Goal: Information Seeking & Learning: Learn about a topic

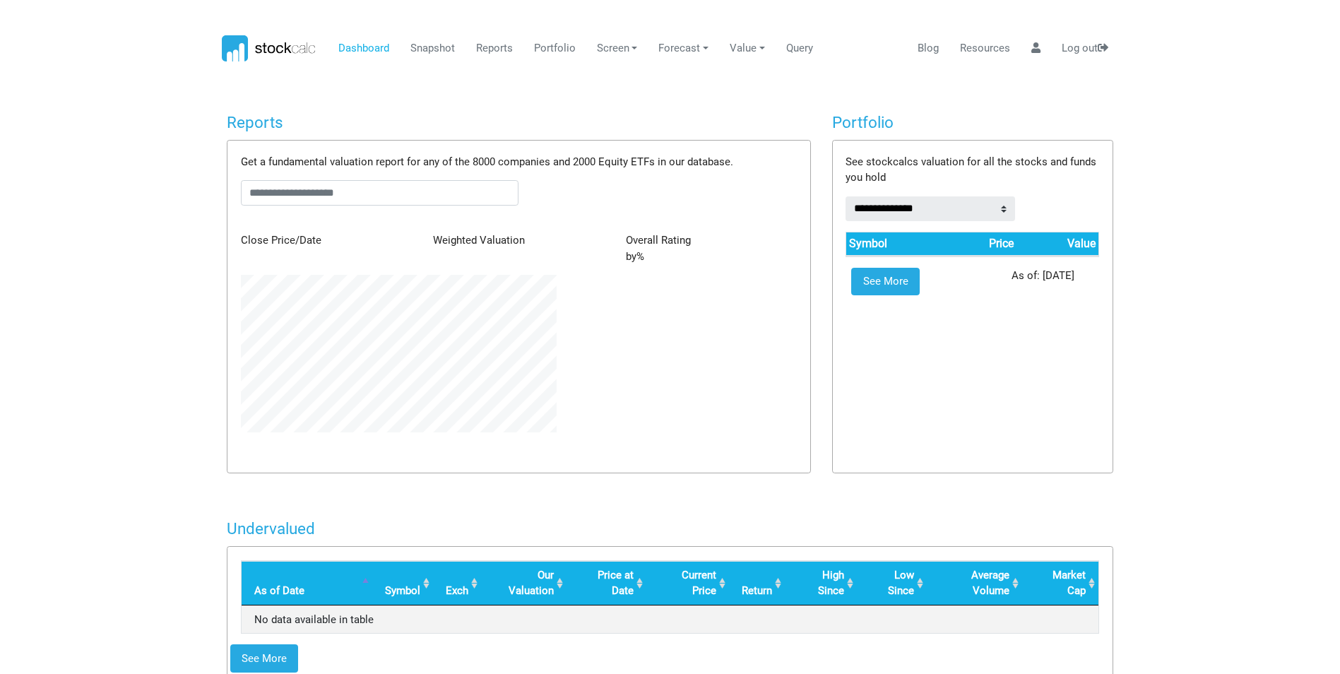
scroll to position [706421, 706241]
click at [424, 198] on input "text" at bounding box center [380, 192] width 278 height 25
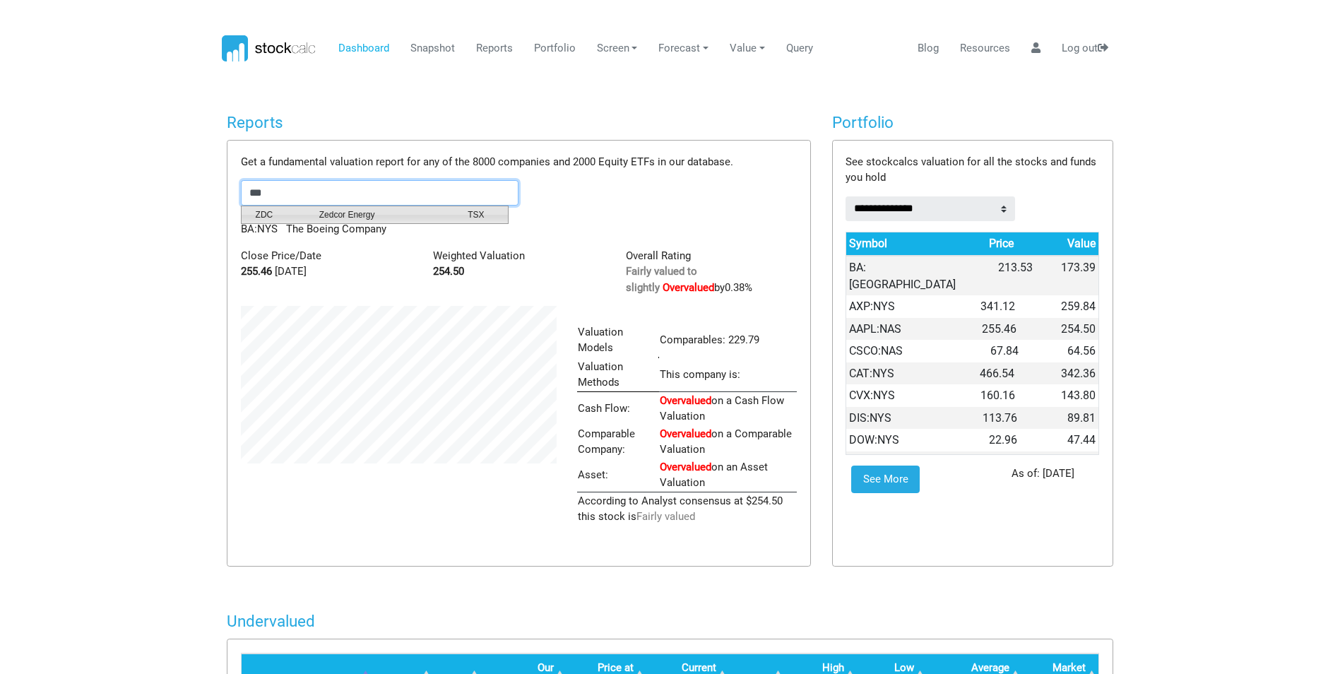
scroll to position [706359, 706241]
click at [395, 219] on span "Zedcor Energy" at bounding box center [383, 214] width 148 height 13
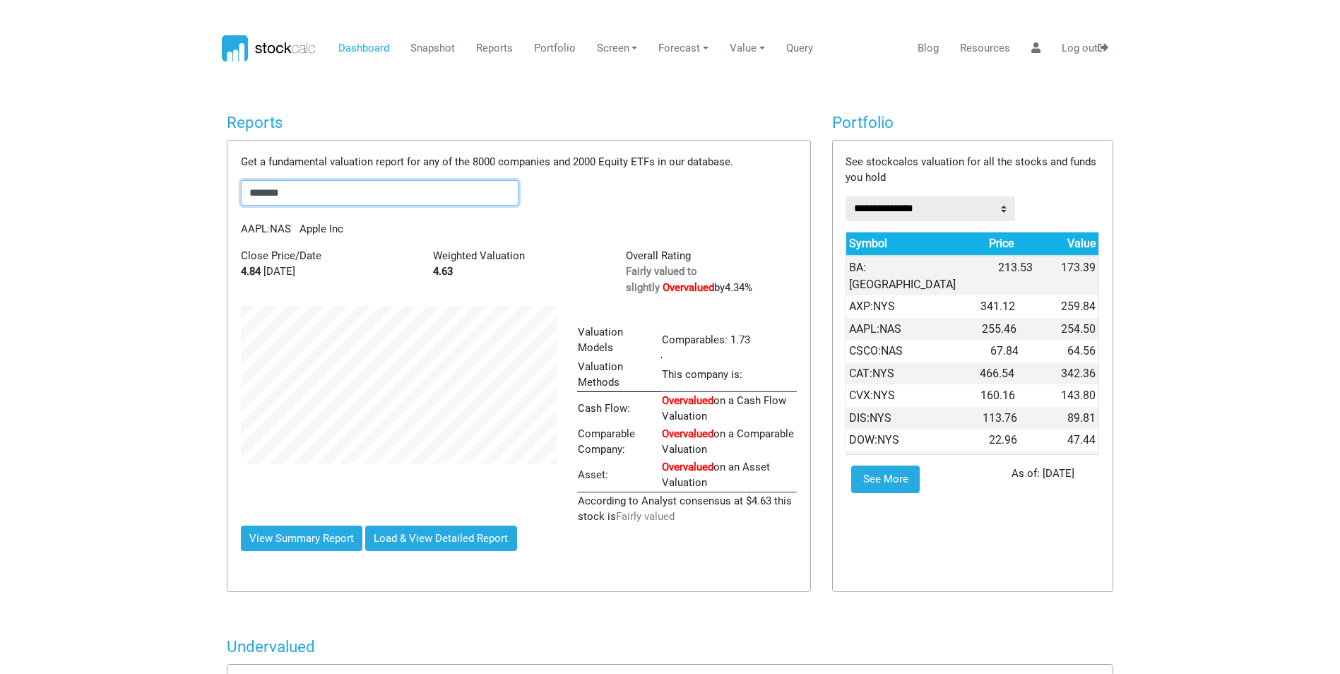
scroll to position [203, 336]
type input "*******"
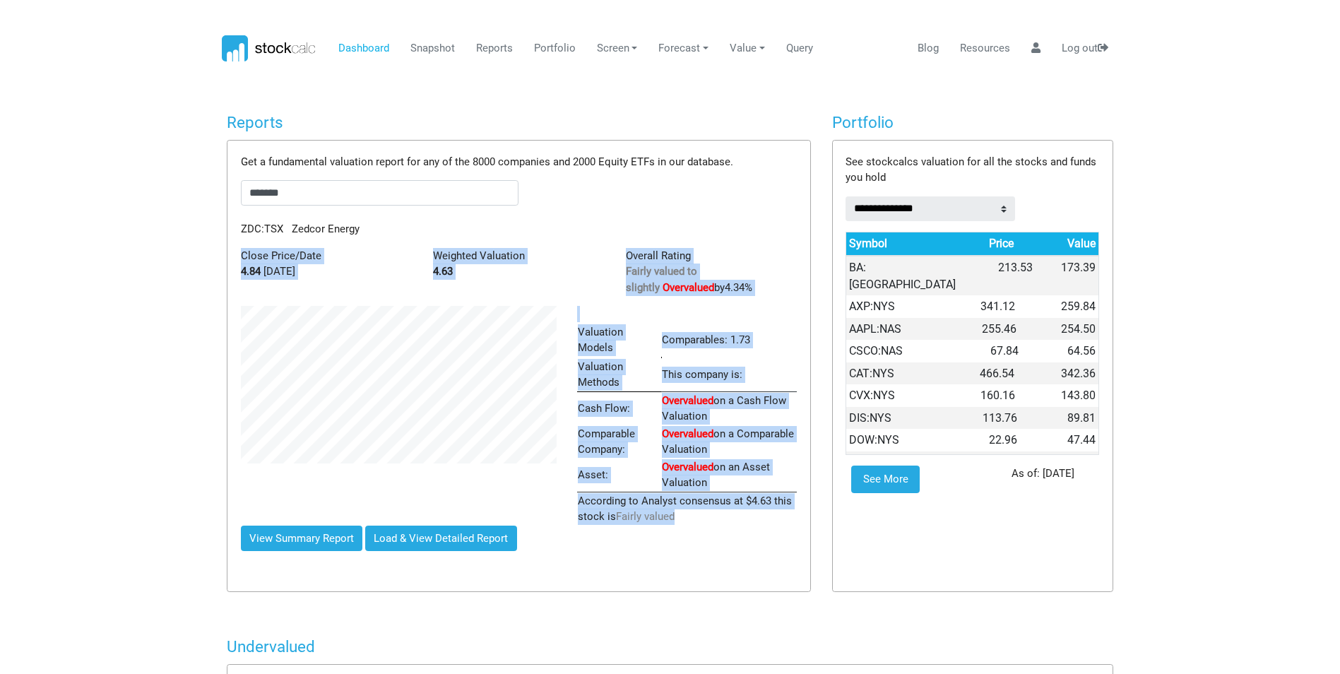
drag, startPoint x: 698, startPoint y: 503, endPoint x: 240, endPoint y: 254, distance: 522.0
click at [240, 254] on div "Get a fundamental valuation report for any of the 8000 companies and 2000 Equit…" at bounding box center [519, 366] width 583 height 451
copy div "Close Price/Date 4.84 [DATE] Weighted Valuation 4.63 Overall Rating Fairly valu…"
click at [457, 526] on button "Load & View Detailed Report" at bounding box center [441, 538] width 152 height 25
type input "*******"
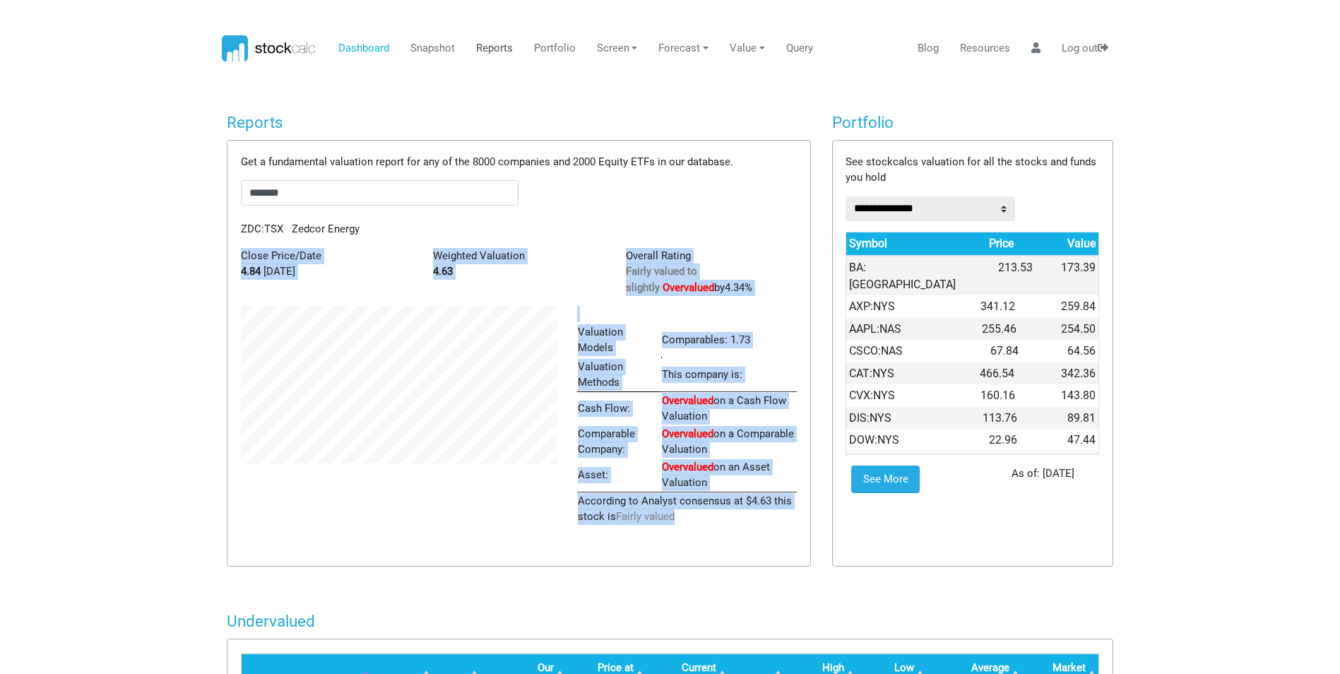
click at [492, 47] on link "Reports" at bounding box center [494, 48] width 47 height 27
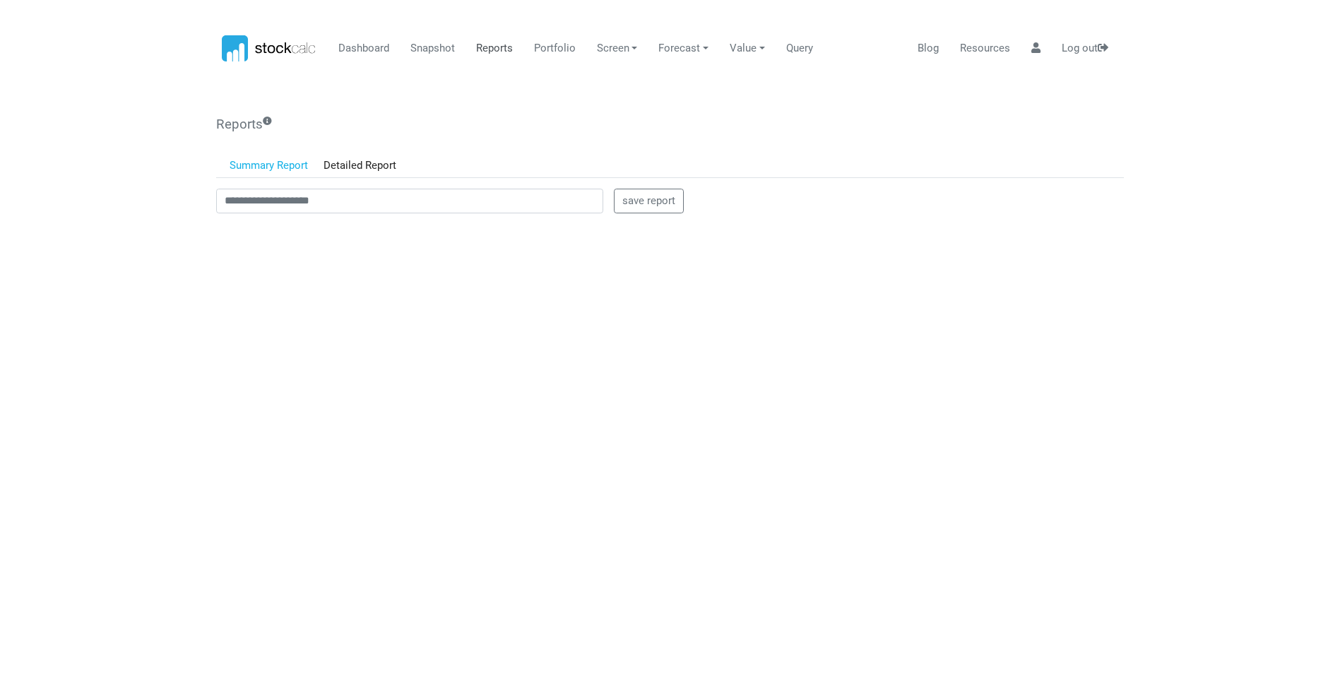
scroll to position [0, 0]
click at [373, 165] on link "Detailed Report" at bounding box center [360, 166] width 89 height 24
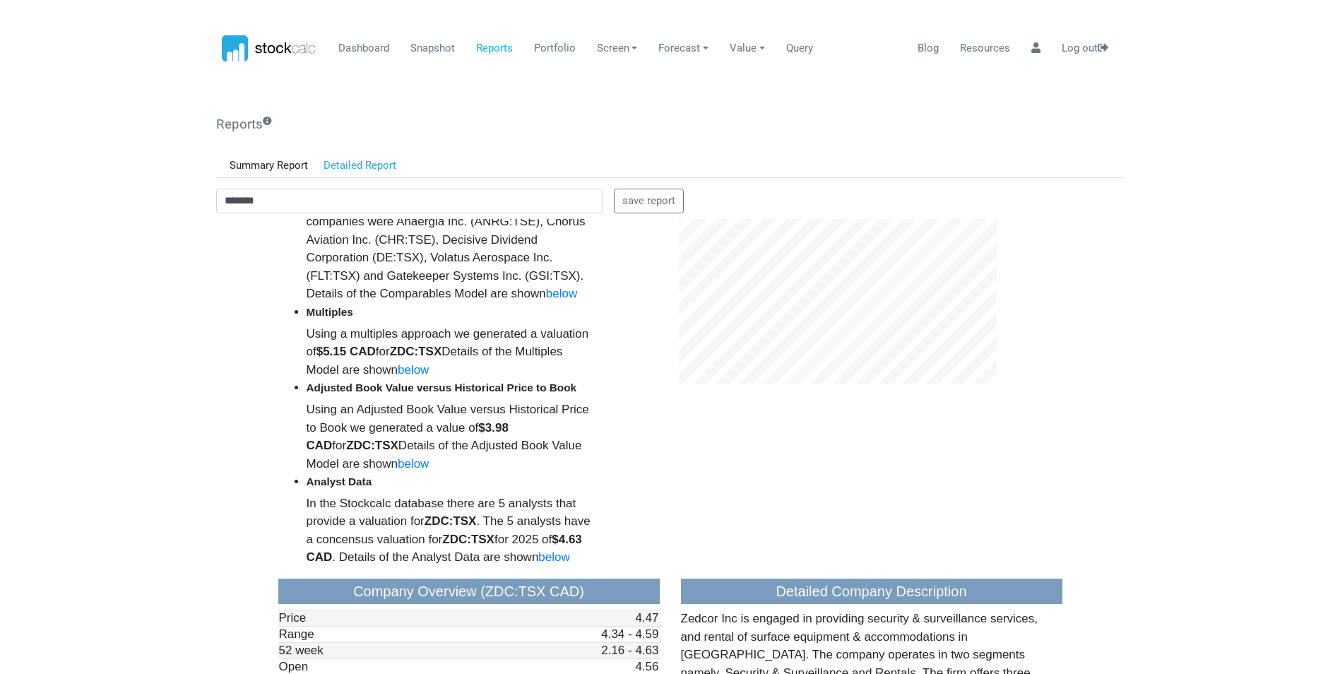
scroll to position [1060, 0]
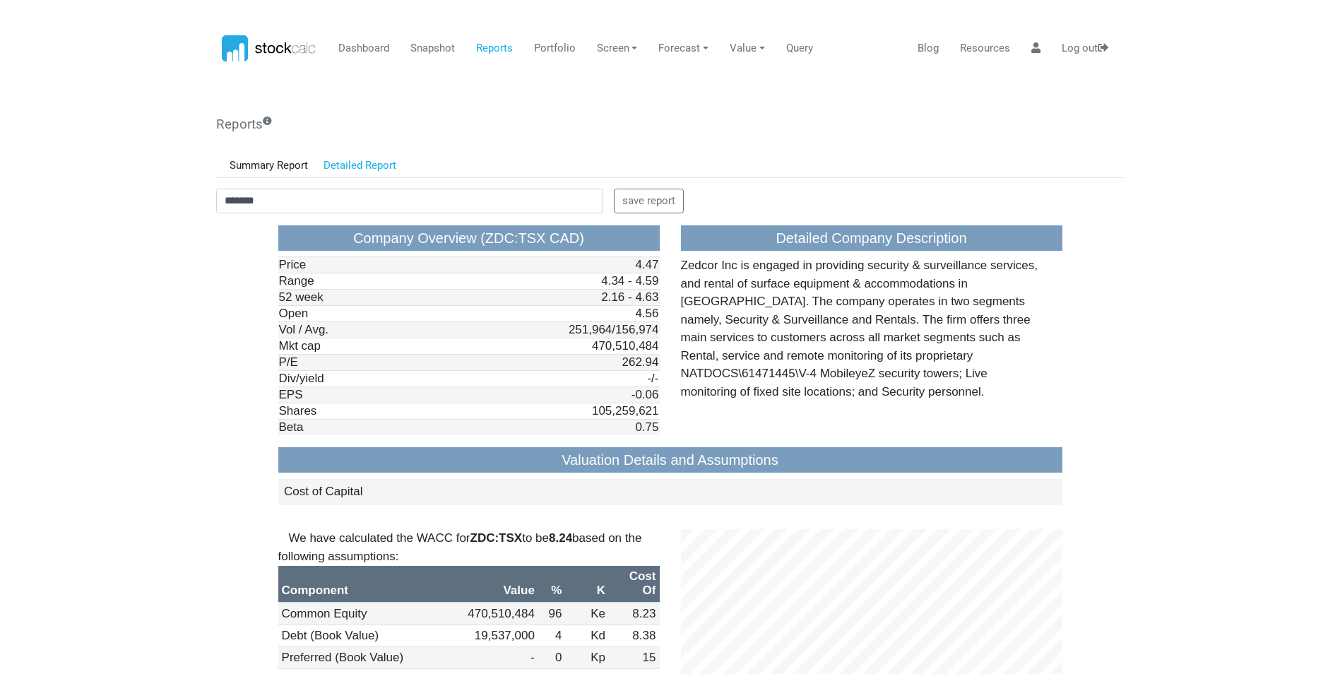
click at [679, 400] on p "Zedcor Inc is engaged in providing security & surveillance services, and rental…" at bounding box center [862, 328] width 362 height 144
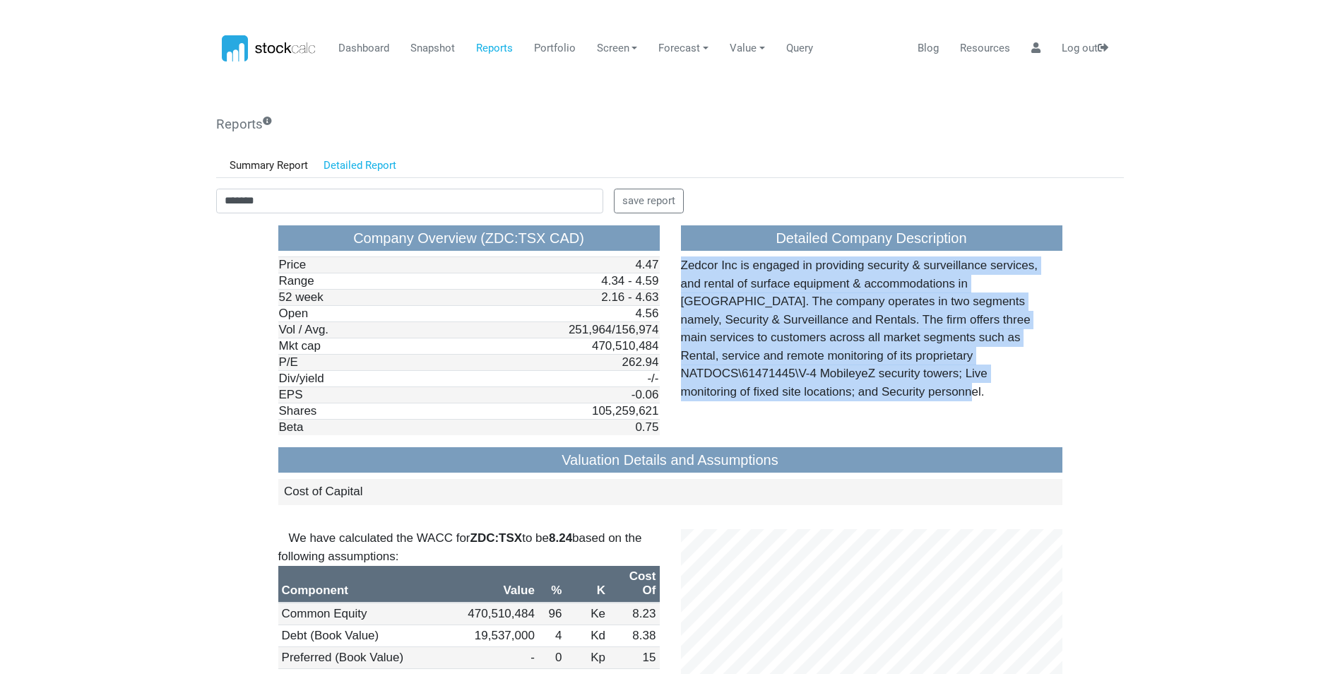
drag, startPoint x: 830, startPoint y: 429, endPoint x: 673, endPoint y: 287, distance: 211.6
click at [673, 287] on div "Detailed Company Description Zedcor Inc is engaged in providing security & surv…" at bounding box center [872, 336] width 403 height 223
drag, startPoint x: 673, startPoint y: 287, endPoint x: 695, endPoint y: 287, distance: 21.9
copy p "Zedcor Inc is engaged in providing security & surveillance services, and rental…"
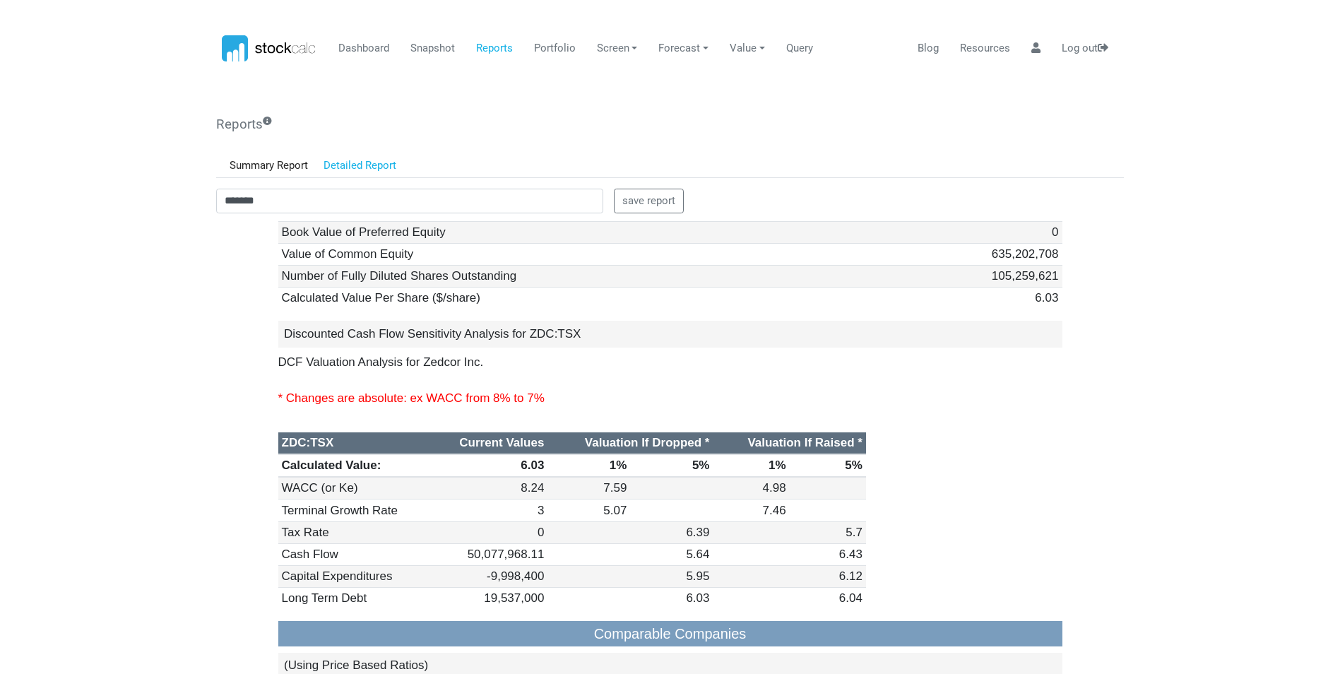
scroll to position [3816, 0]
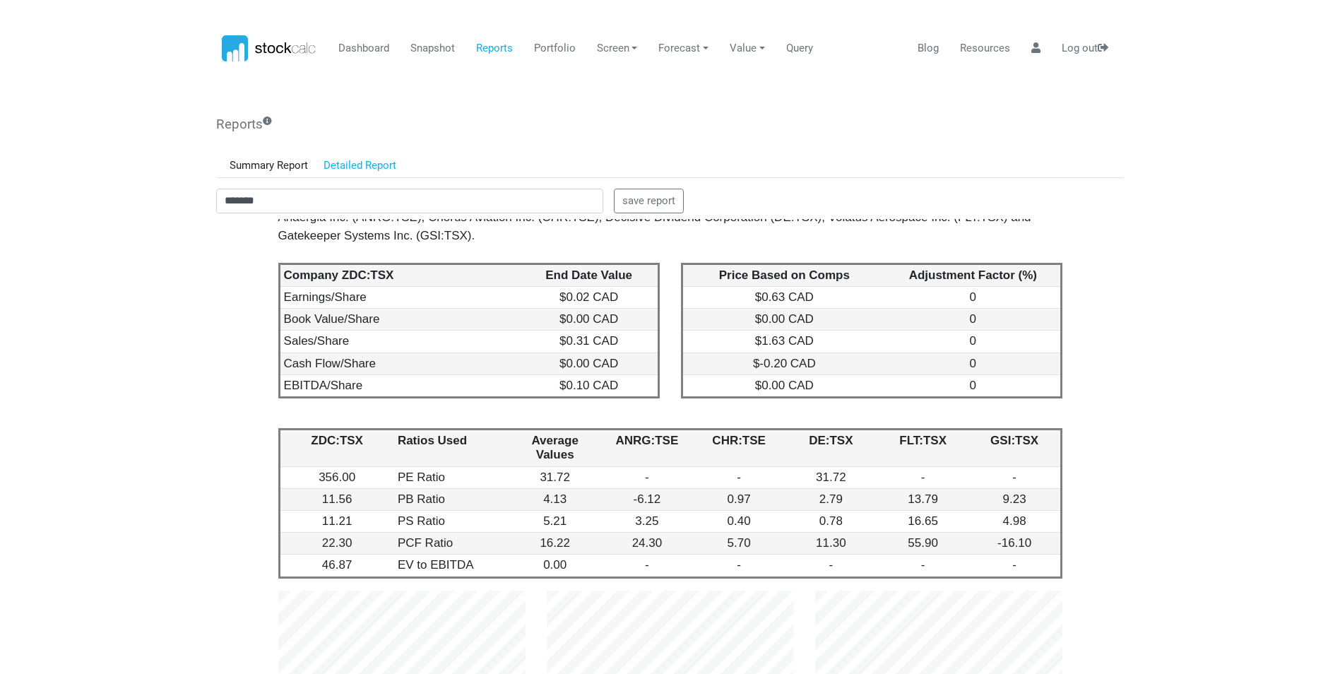
click at [545, 244] on div "We ran ZDC:TSX against comparable companies in its space and generated a valuat…" at bounding box center [670, 217] width 784 height 54
drag, startPoint x: 566, startPoint y: 520, endPoint x: 524, endPoint y: 520, distance: 41.7
click at [524, 244] on div "We ran ZDC:TSX against comparable companies in its space and generated a valuat…" at bounding box center [670, 217] width 784 height 54
copy div "CHR:TSE"
click at [679, 151] on h3 "Comparable Companies" at bounding box center [670, 138] width 784 height 25
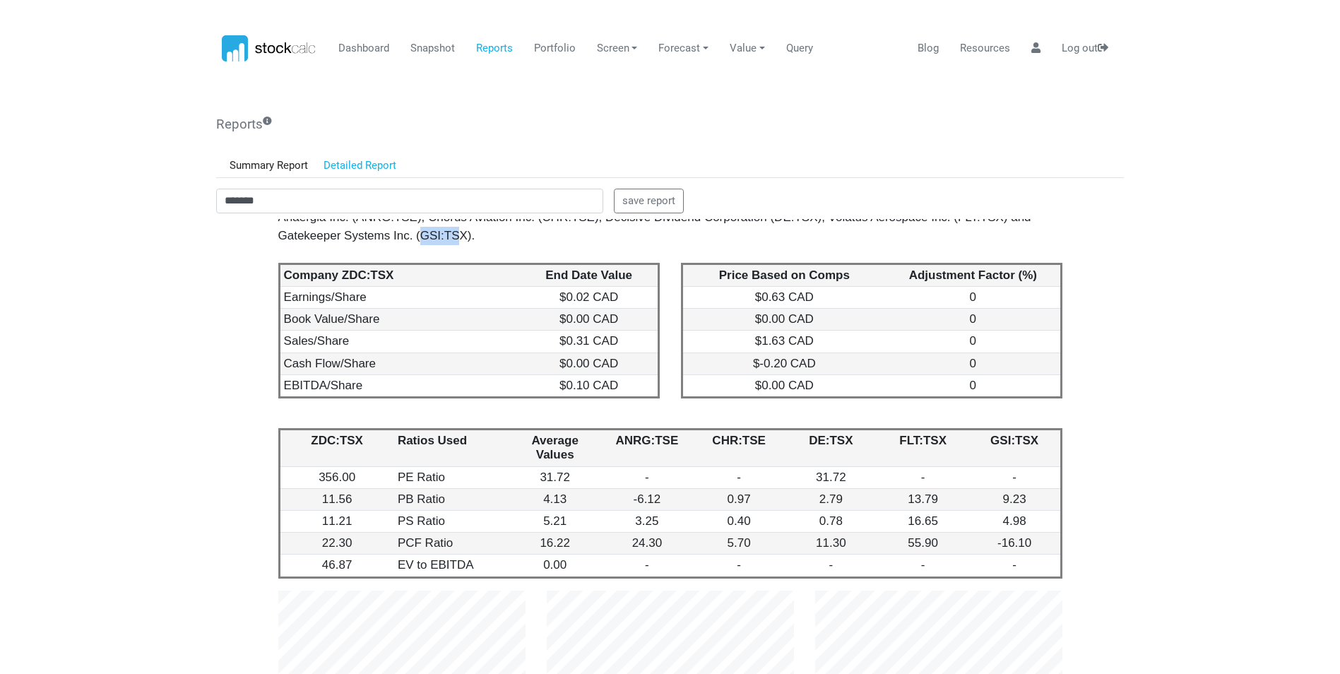
drag, startPoint x: 376, startPoint y: 541, endPoint x: 347, endPoint y: 542, distance: 29.0
click at [347, 244] on div "We ran ZDC:TSX against comparable companies in its space and generated a valuat…" at bounding box center [670, 217] width 784 height 54
drag, startPoint x: 347, startPoint y: 542, endPoint x: 383, endPoint y: 536, distance: 36.6
click at [383, 244] on div "We ran ZDC:TSX against comparable companies in its space and generated a valuat…" at bounding box center [670, 217] width 784 height 54
drag, startPoint x: 383, startPoint y: 537, endPoint x: 344, endPoint y: 541, distance: 39.0
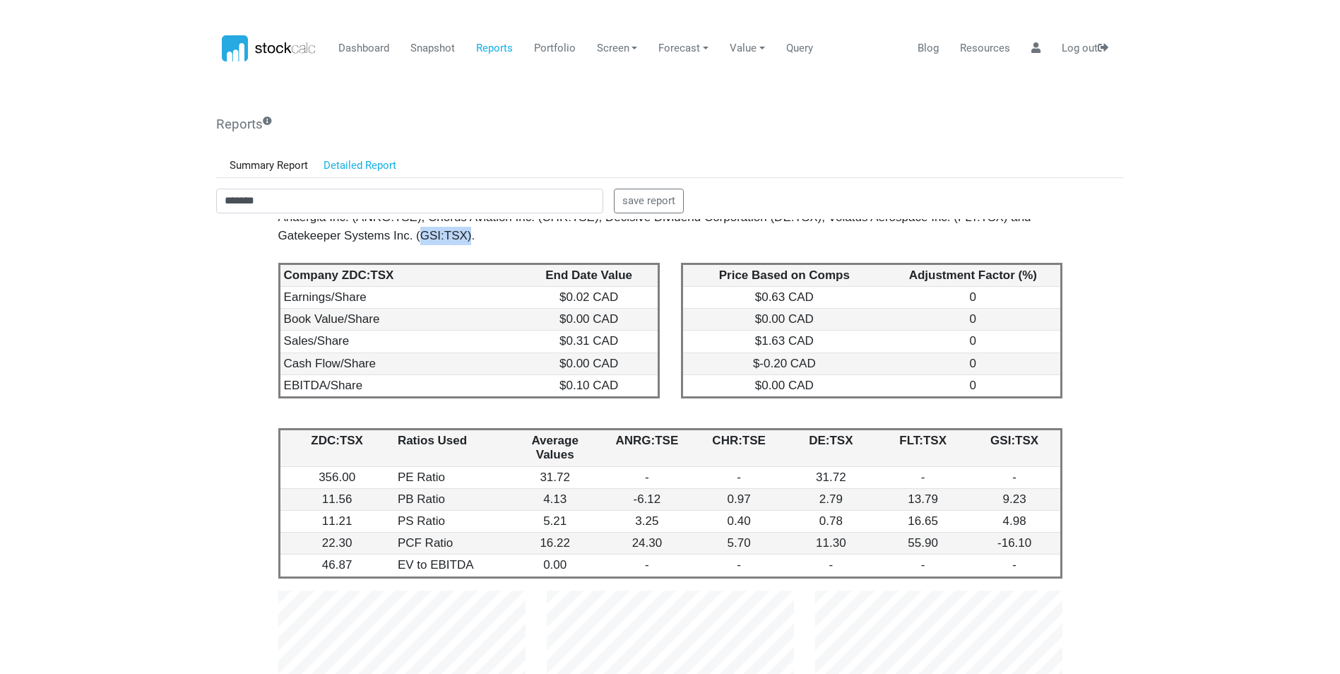
click at [344, 244] on div "We ran ZDC:TSX against comparable companies in its space and generated a valuat…" at bounding box center [670, 217] width 784 height 54
copy div "GSI:TSX)"
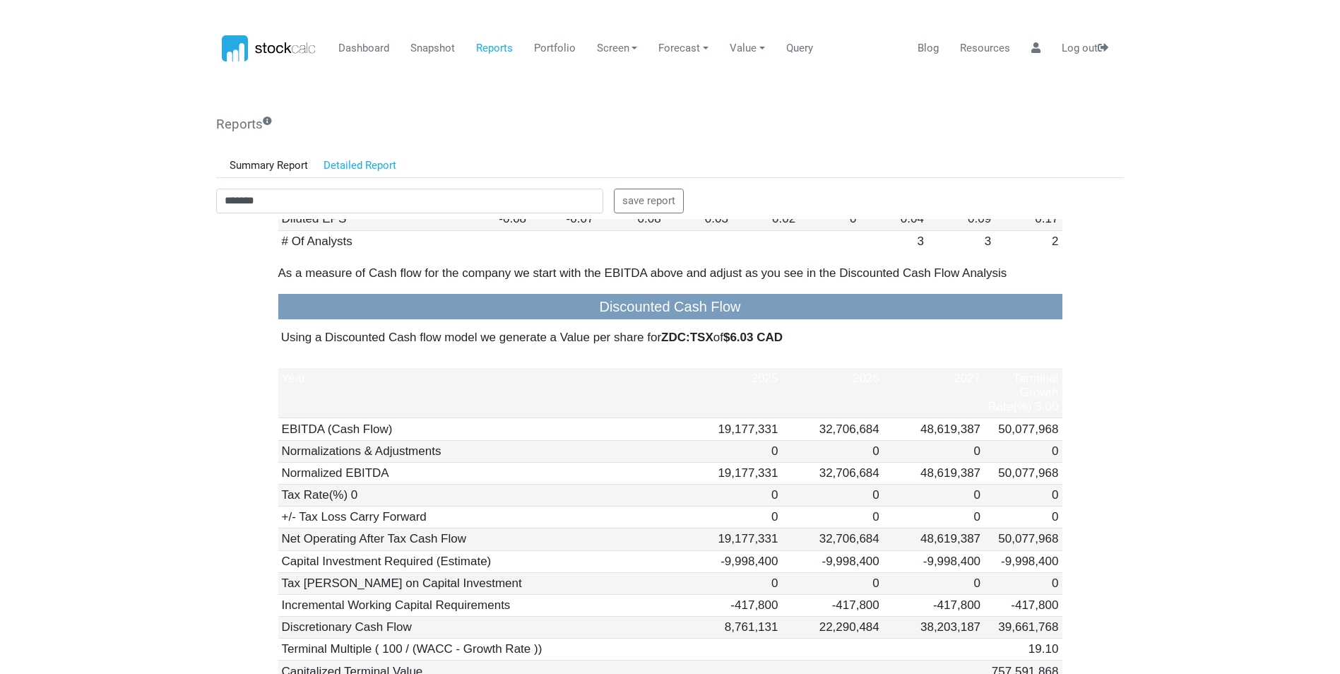
scroll to position [706455, 706310]
